Goal: Navigation & Orientation: Find specific page/section

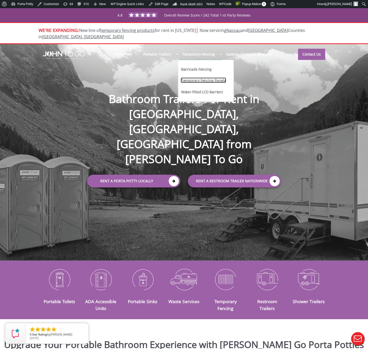
click at [196, 77] on link "Temporary Fencing Panels" at bounding box center [203, 79] width 46 height 5
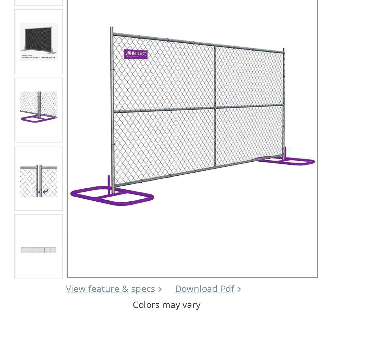
click at [44, 129] on img at bounding box center [42, 129] width 15 height 15
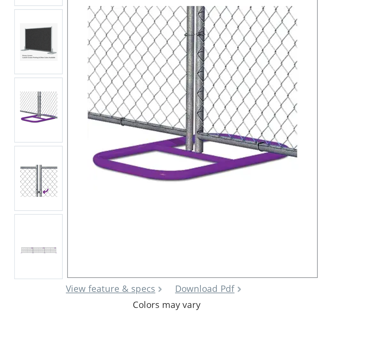
click at [43, 160] on img at bounding box center [42, 157] width 15 height 15
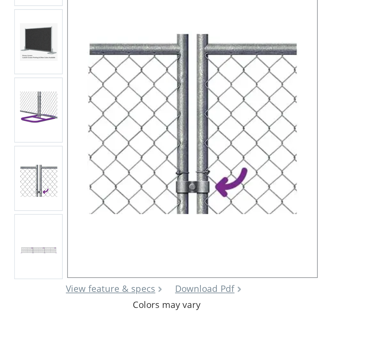
click at [44, 181] on div at bounding box center [42, 183] width 15 height 21
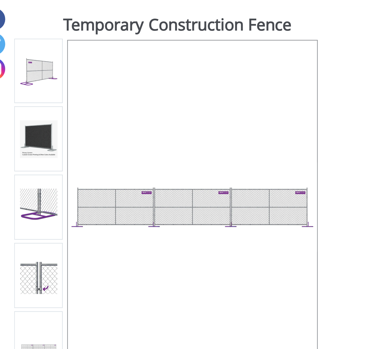
click at [44, 105] on img at bounding box center [42, 102] width 15 height 15
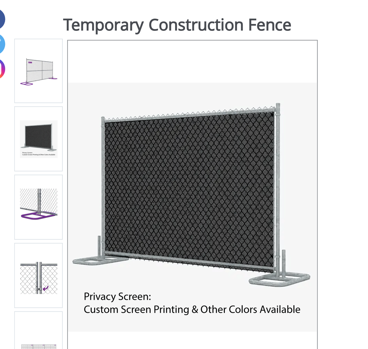
click at [44, 125] on img at bounding box center [42, 129] width 15 height 15
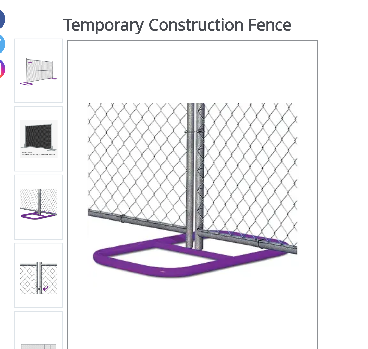
click at [43, 73] on img at bounding box center [42, 75] width 15 height 15
